Goal: Check status: Check status

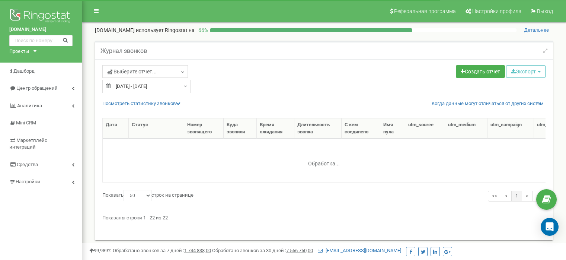
select select "50"
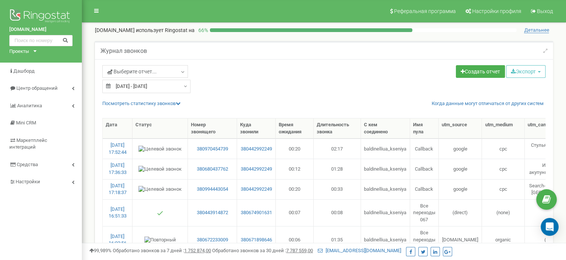
click at [181, 87] on div "[DATE] - [DATE]" at bounding box center [146, 86] width 88 height 13
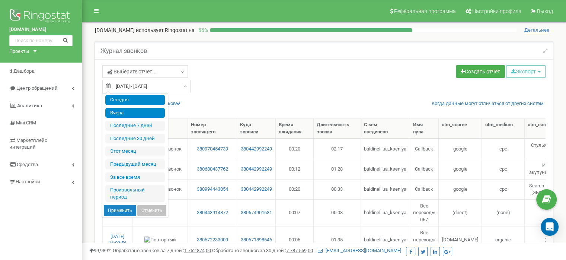
click at [159, 98] on li "Сегодня" at bounding box center [135, 100] width 60 height 10
type input "21.08.2025 - 21.08.2025"
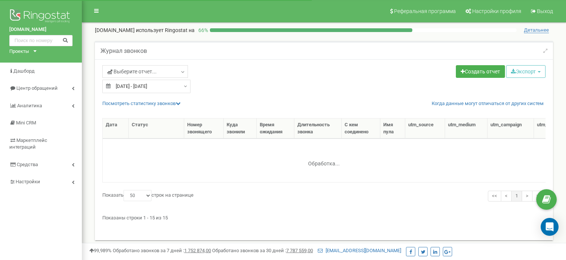
select select "50"
